Goal: Information Seeking & Learning: Learn about a topic

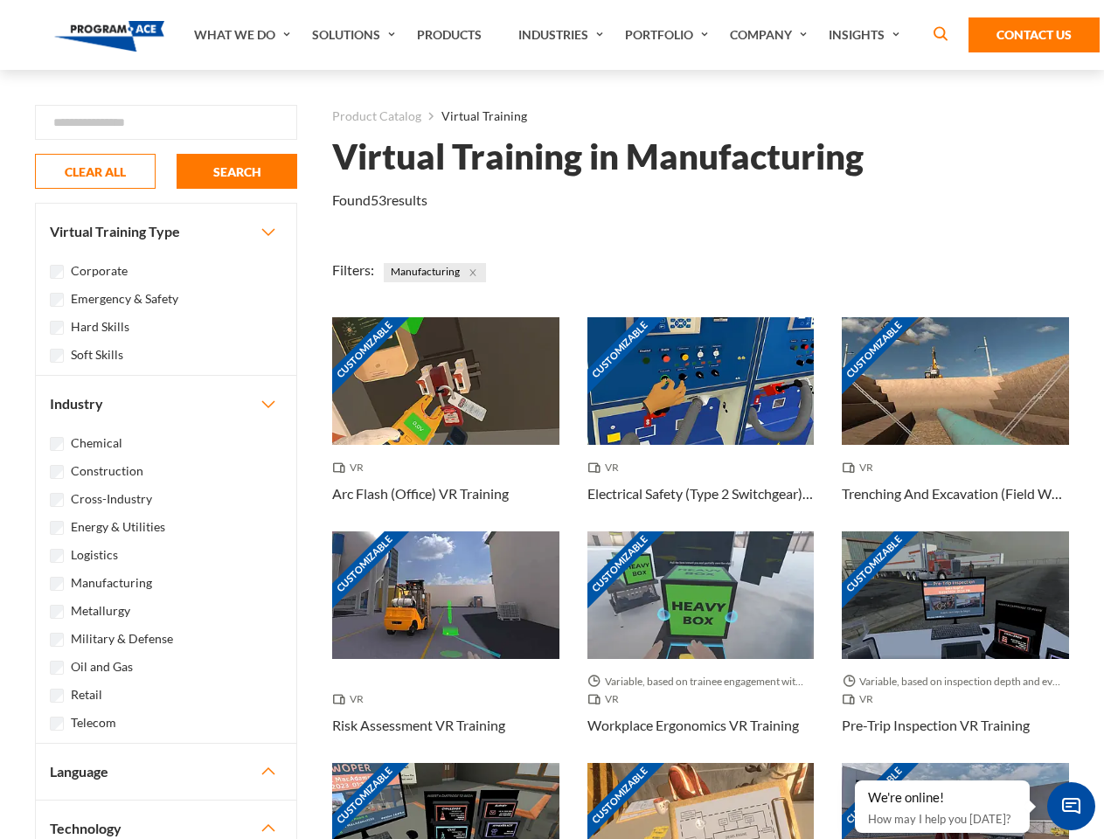
click at [244, 35] on link "What We Do" at bounding box center [244, 35] width 118 height 70
click at [356, 35] on link "Solutions" at bounding box center [355, 35] width 105 height 70
click at [563, 35] on link "Industries" at bounding box center [563, 35] width 107 height 70
click at [772, 35] on link "Company" at bounding box center [770, 35] width 99 height 70
click at [867, 35] on link "Insights" at bounding box center [866, 35] width 93 height 70
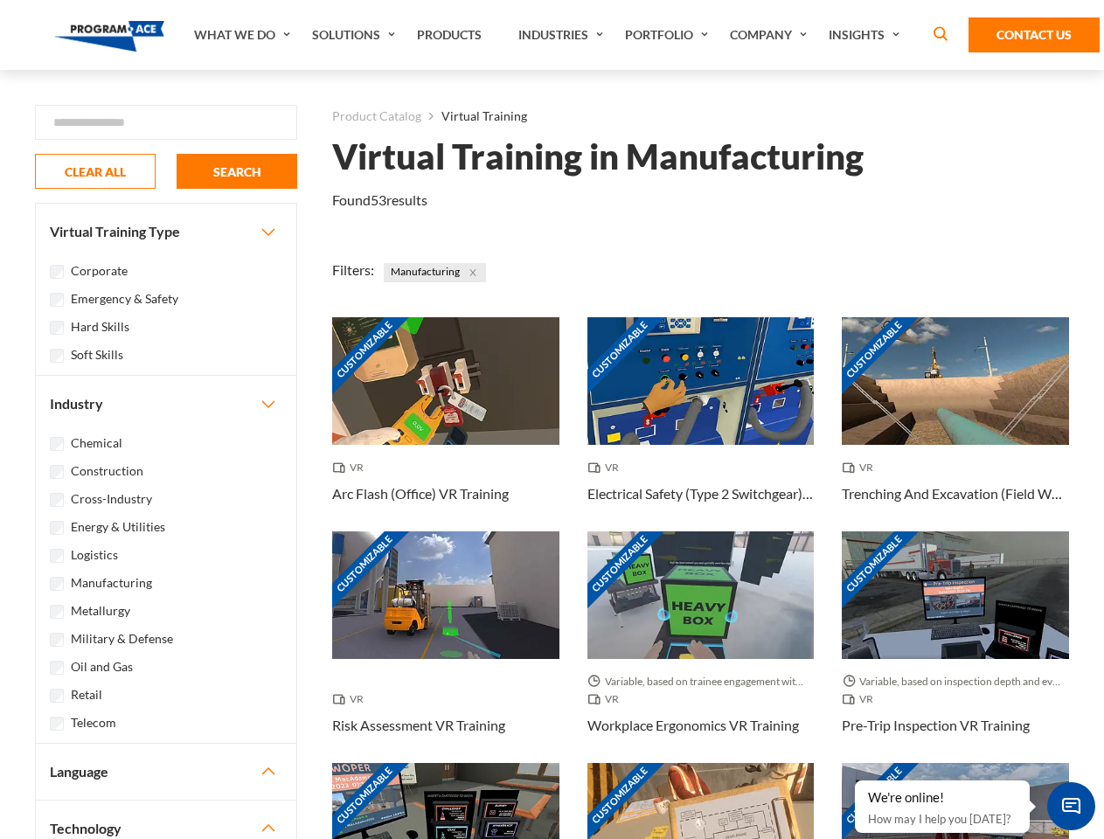
click at [0, 0] on div "Blog White Papers News" at bounding box center [0, 0] width 0 height 0
click at [0, 0] on strong "How Virtual Learning Can Enhance Workforce Productivity: A Guide for L&D Manage…" at bounding box center [0, 0] width 0 height 0
click at [1071, 806] on span "Minimize live chat window" at bounding box center [1071, 806] width 64 height 64
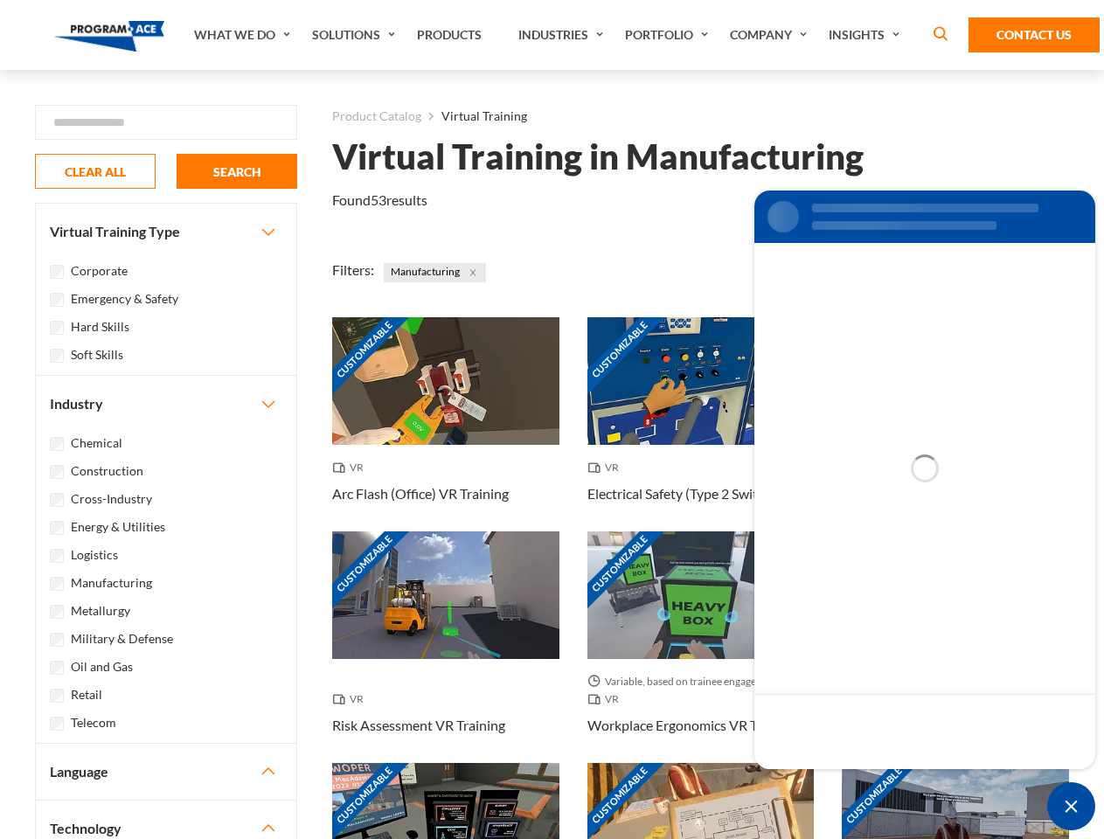
click at [856, 781] on div "Customizable" at bounding box center [955, 827] width 227 height 128
